Goal: Find specific page/section: Find specific page/section

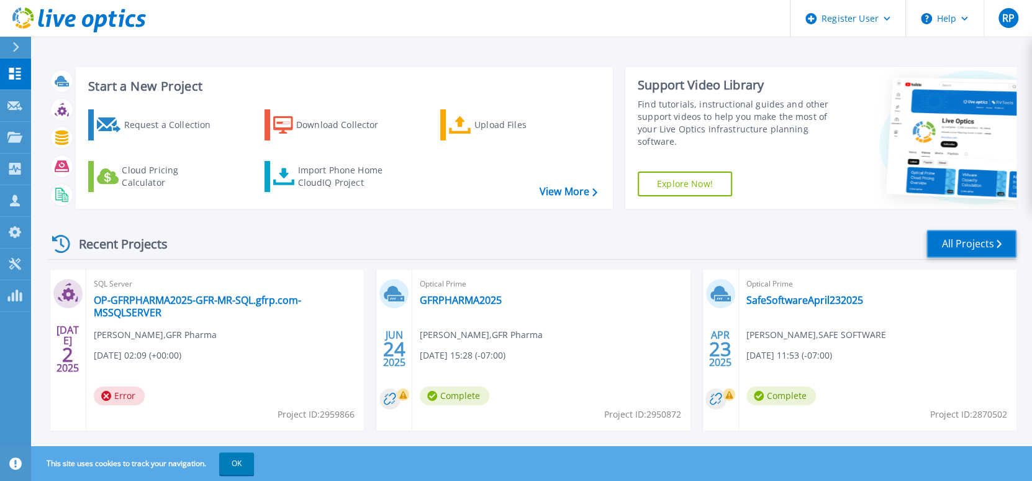
click at [958, 242] on link "All Projects" at bounding box center [972, 244] width 90 height 28
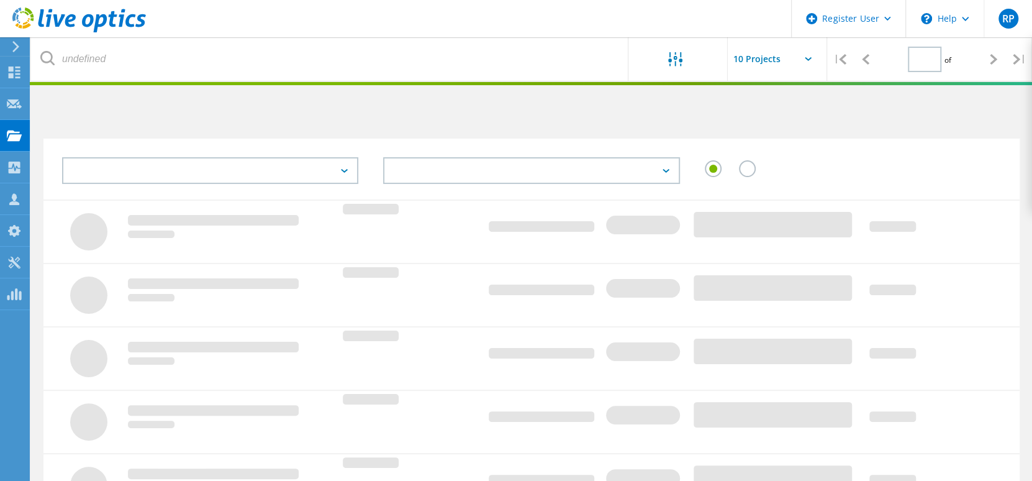
type input "1"
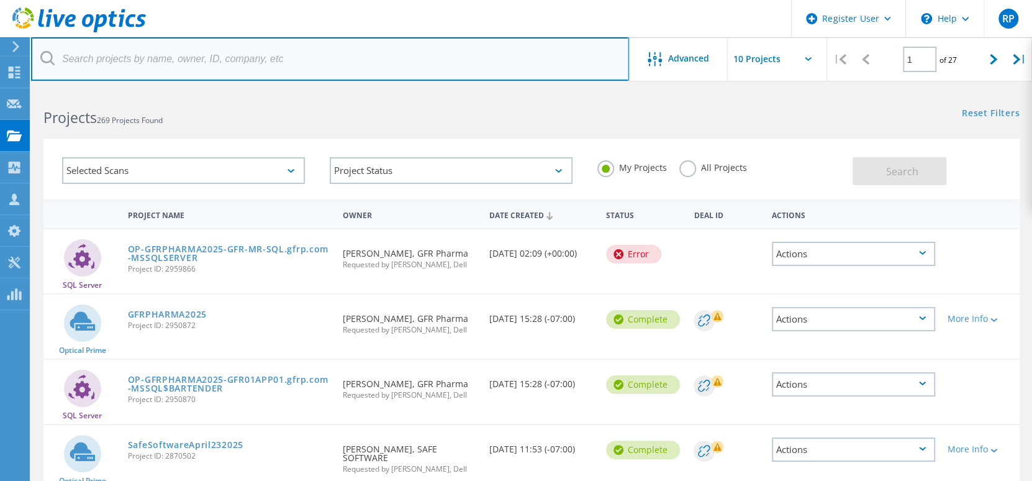
click at [159, 60] on input "text" at bounding box center [330, 58] width 598 height 43
type input "Keystone"
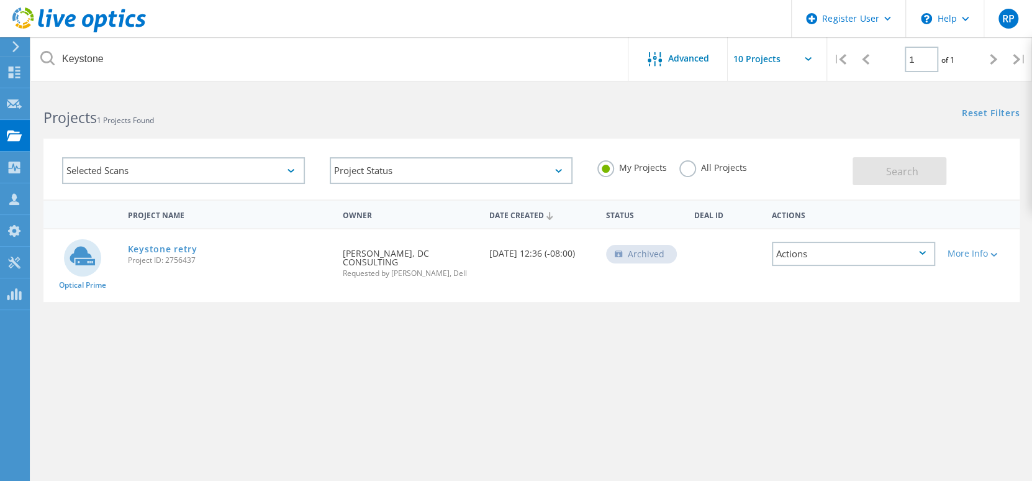
drag, startPoint x: 202, startPoint y: 264, endPoint x: 127, endPoint y: 265, distance: 75.2
click at [127, 265] on div "Keystone retry Project ID: 2756437" at bounding box center [229, 252] width 215 height 47
copy span "Project ID: 2756437"
